Goal: Use online tool/utility: Utilize a website feature to perform a specific function

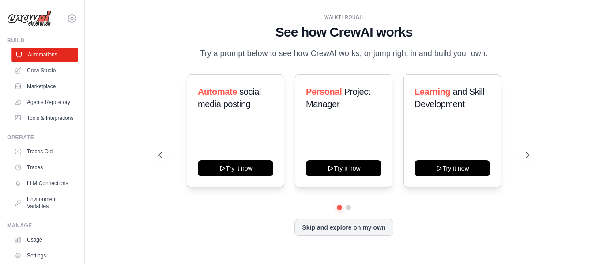
click at [52, 55] on link "Automations" at bounding box center [44, 55] width 67 height 14
click at [348, 211] on button at bounding box center [348, 207] width 7 height 7
click at [45, 69] on link "Crew Studio" at bounding box center [44, 71] width 67 height 14
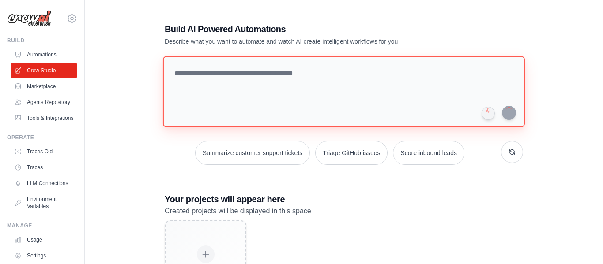
click at [272, 76] on textarea at bounding box center [344, 92] width 362 height 72
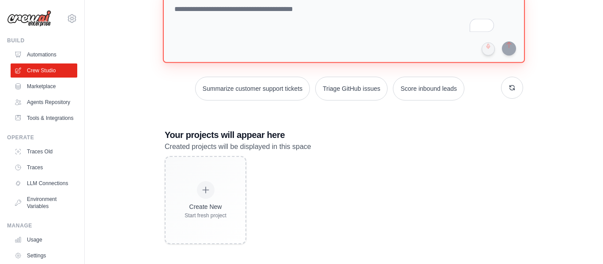
scroll to position [67, 0]
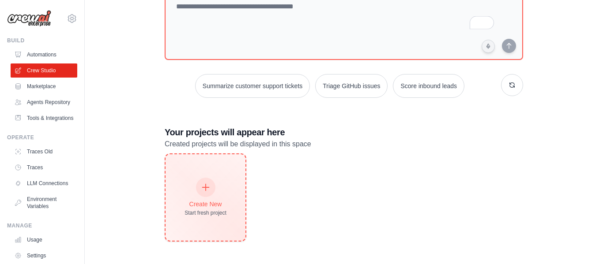
click at [212, 187] on div at bounding box center [205, 187] width 19 height 19
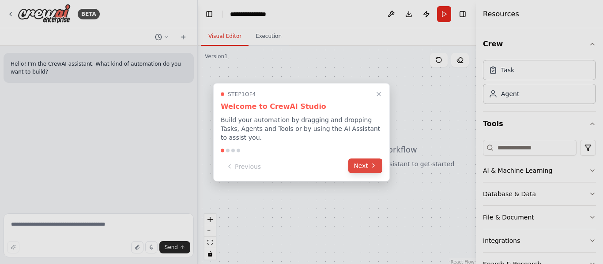
click at [367, 167] on button "Next" at bounding box center [365, 165] width 34 height 15
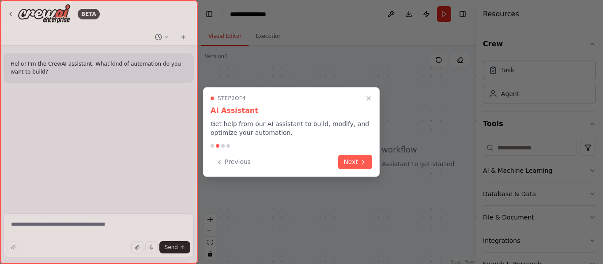
click at [367, 167] on button "Next" at bounding box center [355, 162] width 34 height 15
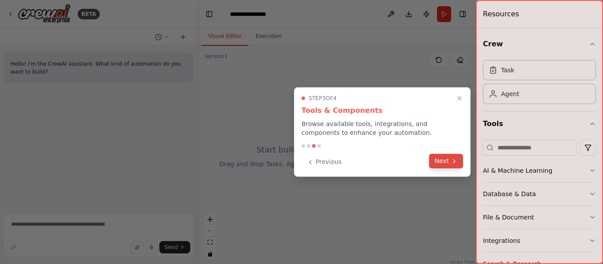
click at [447, 158] on button "Next" at bounding box center [446, 161] width 34 height 15
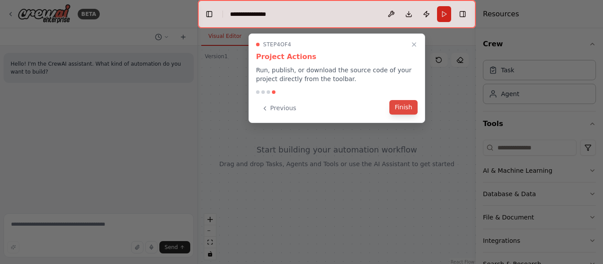
click at [407, 110] on button "Finish" at bounding box center [403, 107] width 28 height 15
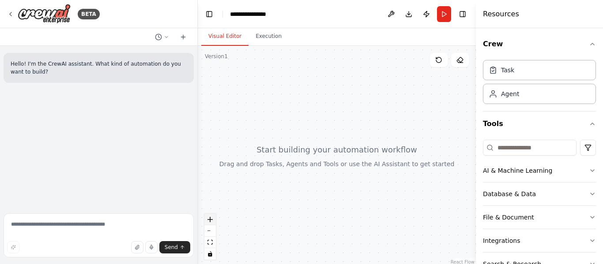
click at [210, 220] on icon "zoom in" at bounding box center [209, 219] width 5 height 5
click at [211, 220] on icon "zoom in" at bounding box center [209, 219] width 5 height 5
click at [72, 226] on textarea at bounding box center [99, 236] width 190 height 44
paste textarea "**********"
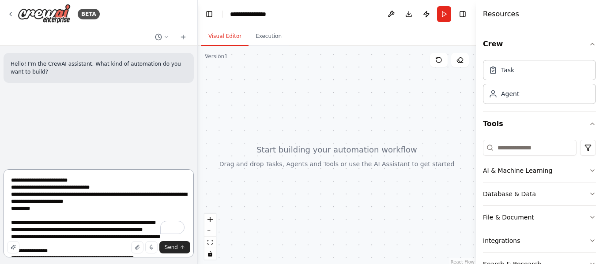
scroll to position [1007, 0]
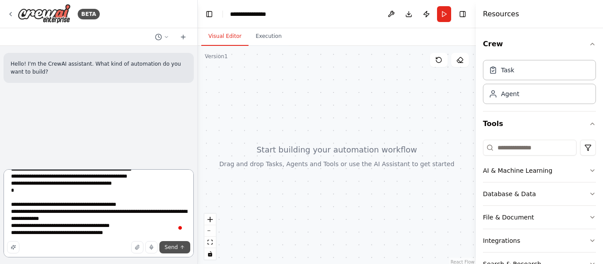
type textarea "**********"
click at [172, 249] on span "Send" at bounding box center [171, 247] width 13 height 7
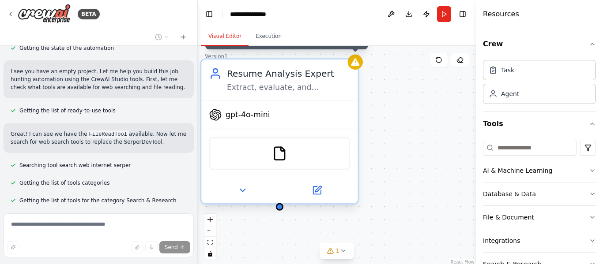
scroll to position [1114, 0]
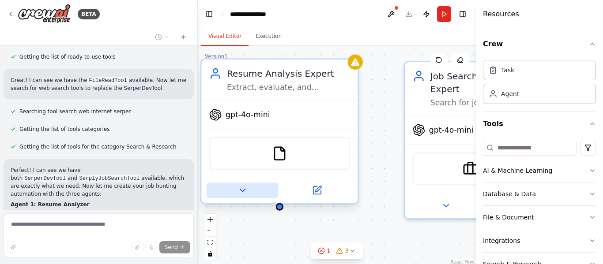
click at [241, 191] on icon at bounding box center [242, 190] width 5 height 3
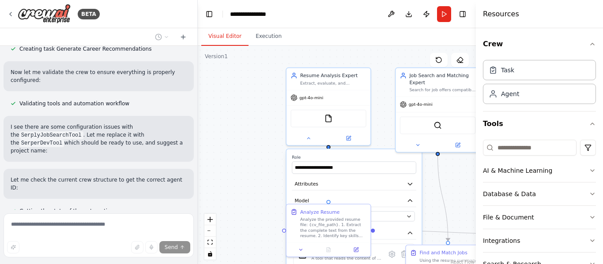
scroll to position [1570, 0]
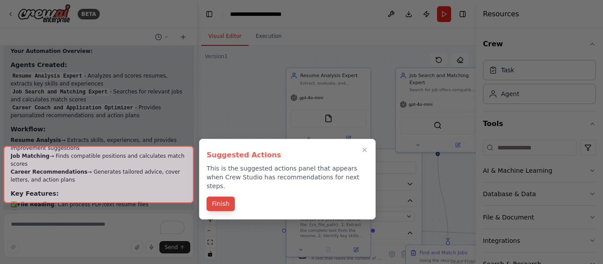
click at [222, 198] on button "Finish" at bounding box center [221, 204] width 28 height 15
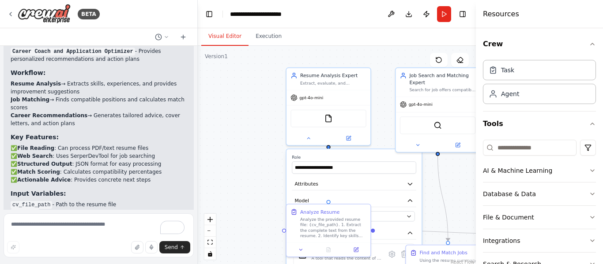
scroll to position [1938, 0]
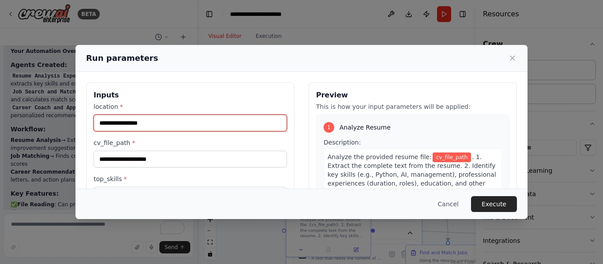
click at [173, 122] on input "location *" at bounding box center [190, 123] width 193 height 17
type input "**********"
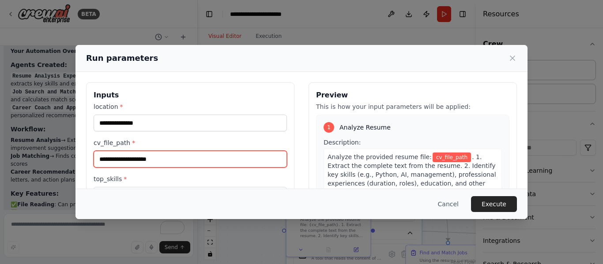
click at [151, 162] on input "cv_file_path *" at bounding box center [190, 159] width 193 height 17
click at [116, 157] on input "cv_file_path *" at bounding box center [190, 159] width 193 height 17
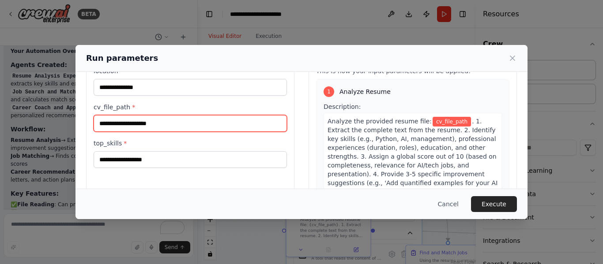
scroll to position [37, 0]
click at [148, 124] on input "cv_file_path *" at bounding box center [190, 122] width 193 height 17
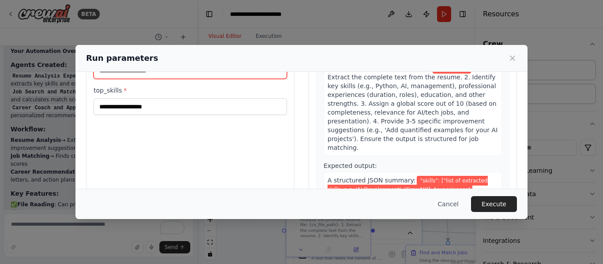
scroll to position [86, 0]
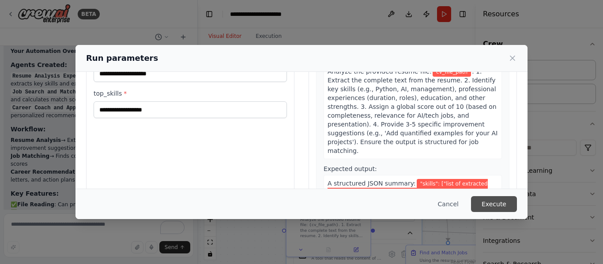
click at [506, 203] on button "Execute" at bounding box center [494, 204] width 46 height 16
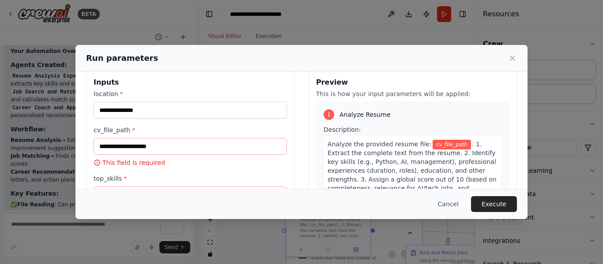
scroll to position [24, 0]
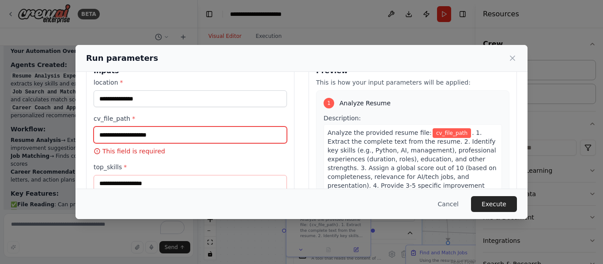
click at [142, 132] on input "cv_file_path *" at bounding box center [190, 135] width 193 height 17
click at [141, 132] on input "cv_file_path *" at bounding box center [190, 135] width 193 height 17
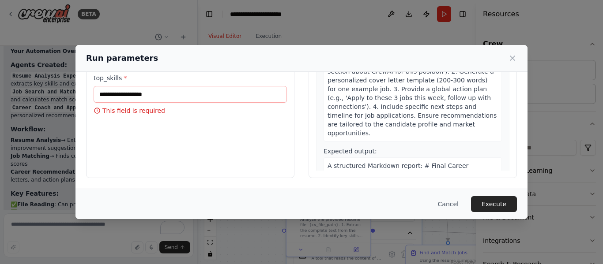
scroll to position [447, 0]
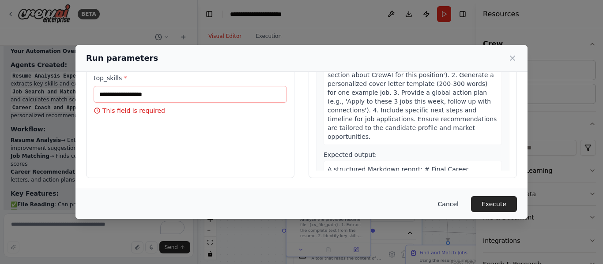
click at [452, 205] on button "Cancel" at bounding box center [448, 204] width 35 height 16
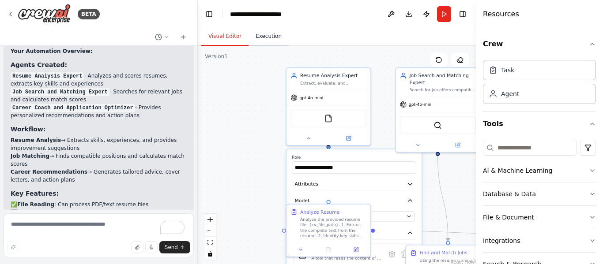
click at [268, 38] on button "Execution" at bounding box center [268, 36] width 40 height 19
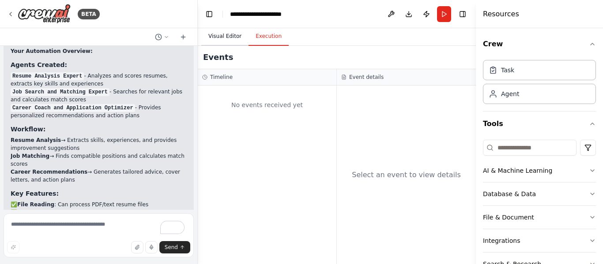
click at [233, 38] on button "Visual Editor" at bounding box center [224, 36] width 47 height 19
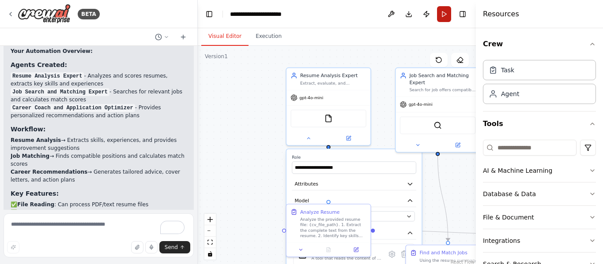
click at [444, 15] on button "Run" at bounding box center [444, 14] width 14 height 16
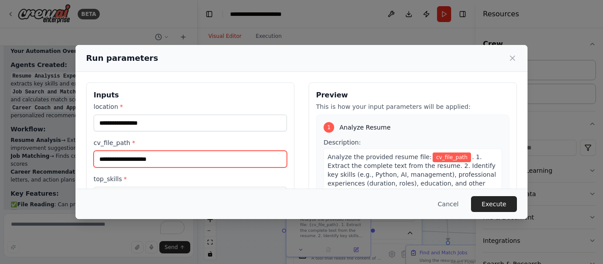
click at [167, 163] on input "cv_file_path *" at bounding box center [190, 159] width 193 height 17
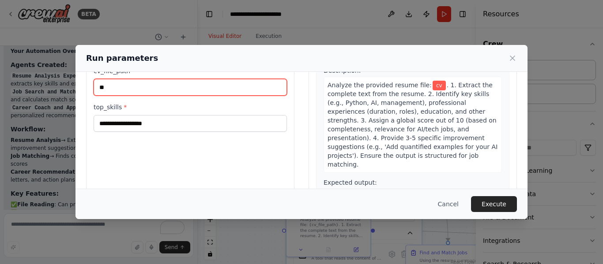
scroll to position [69, 0]
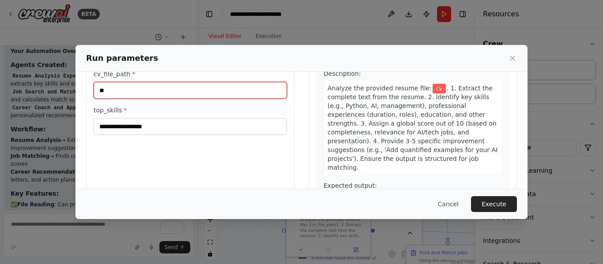
type input "**"
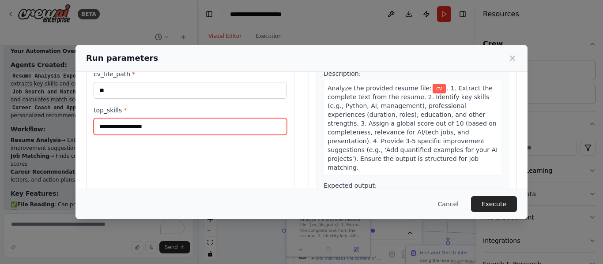
click at [158, 130] on input "top_skills *" at bounding box center [190, 126] width 193 height 17
type input "**********"
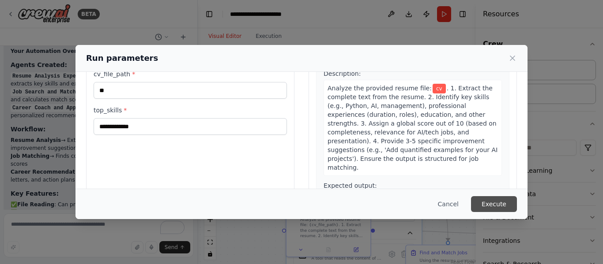
click at [495, 200] on button "Execute" at bounding box center [494, 204] width 46 height 16
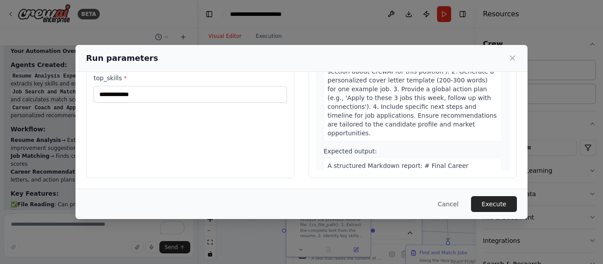
scroll to position [441, 0]
click at [499, 201] on button "Execute" at bounding box center [494, 204] width 46 height 16
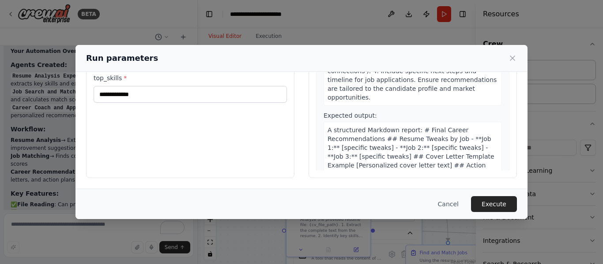
scroll to position [479, 0]
click at [514, 60] on icon at bounding box center [512, 58] width 4 height 4
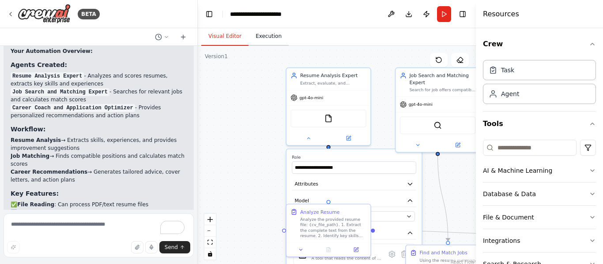
click at [257, 39] on button "Execution" at bounding box center [268, 36] width 40 height 19
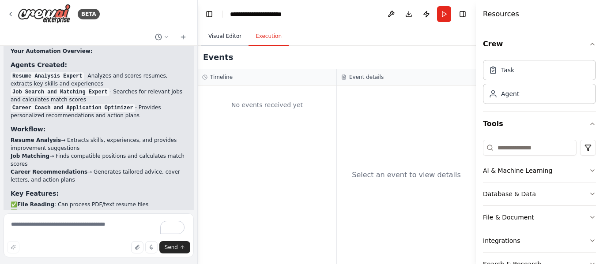
click at [229, 36] on button "Visual Editor" at bounding box center [224, 36] width 47 height 19
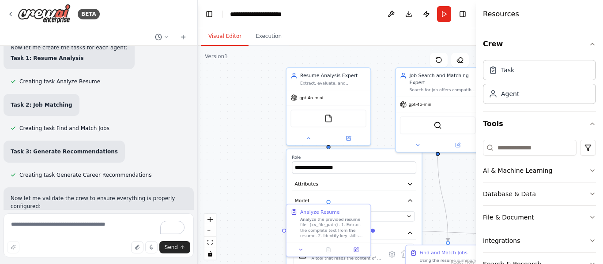
scroll to position [1439, 0]
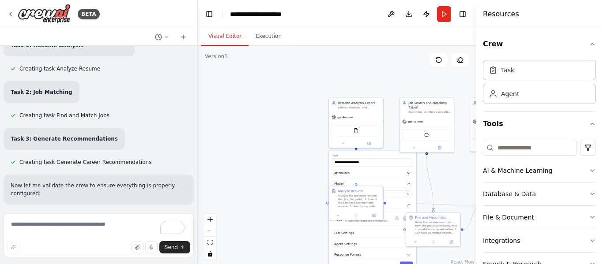
click at [407, 153] on div "**********" at bounding box center [372, 212] width 87 height 123
click at [212, 246] on button "fit view" at bounding box center [209, 242] width 11 height 11
